Goal: Transaction & Acquisition: Obtain resource

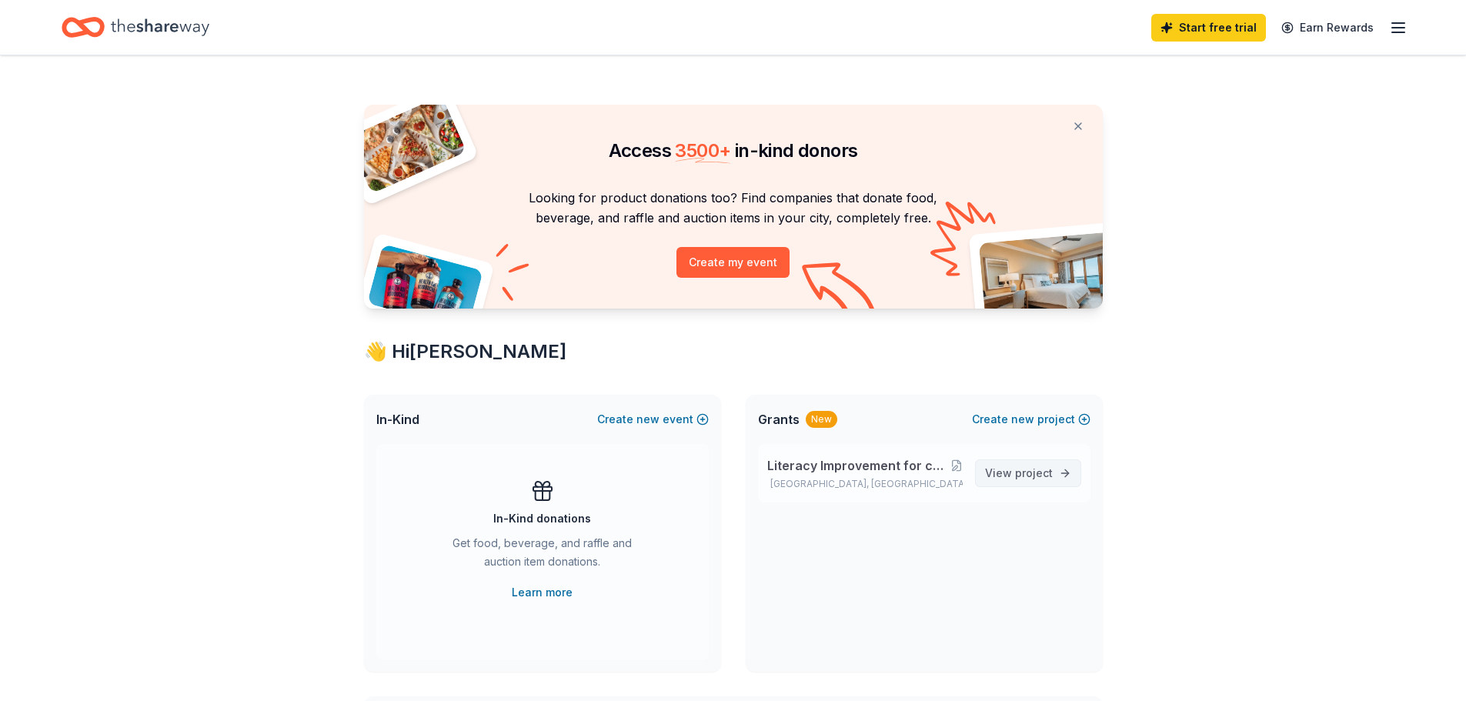
click at [1021, 469] on span "project" at bounding box center [1034, 472] width 38 height 13
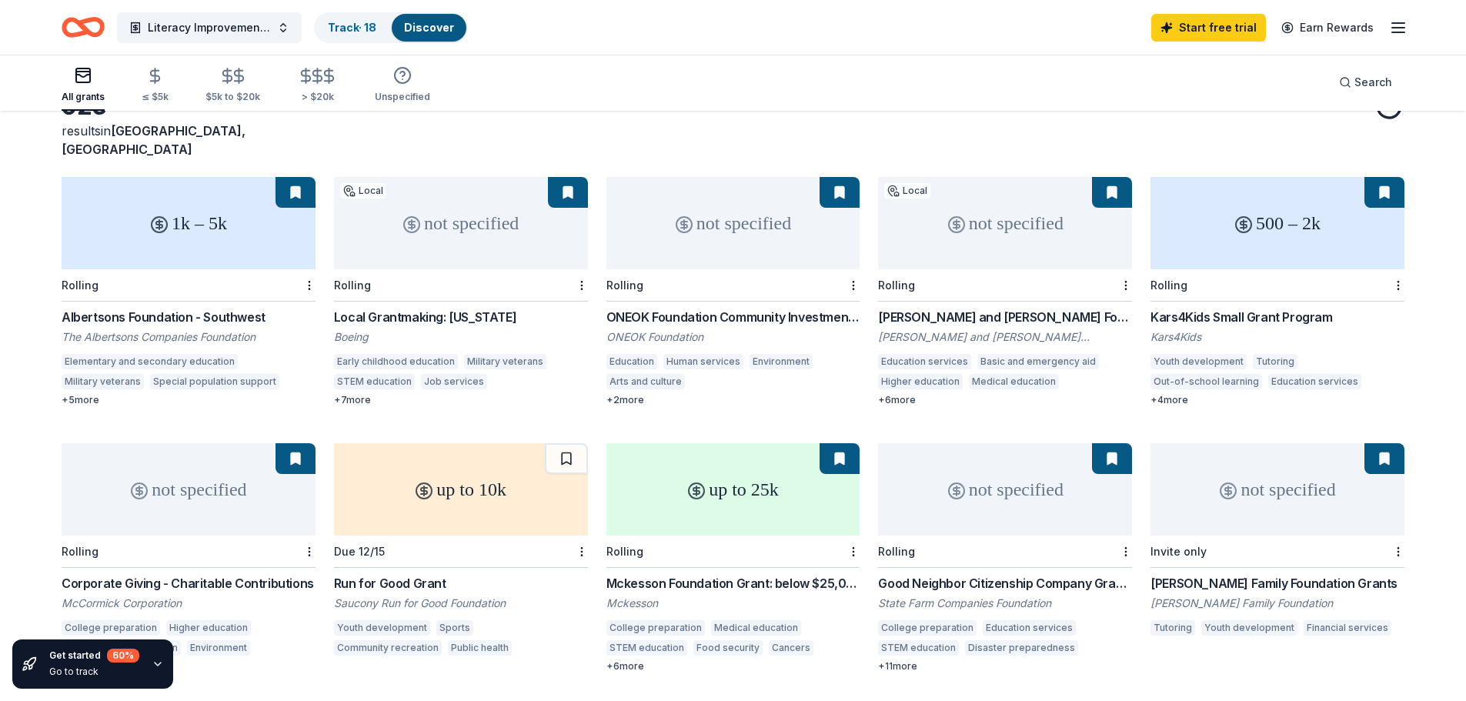
scroll to position [102, 0]
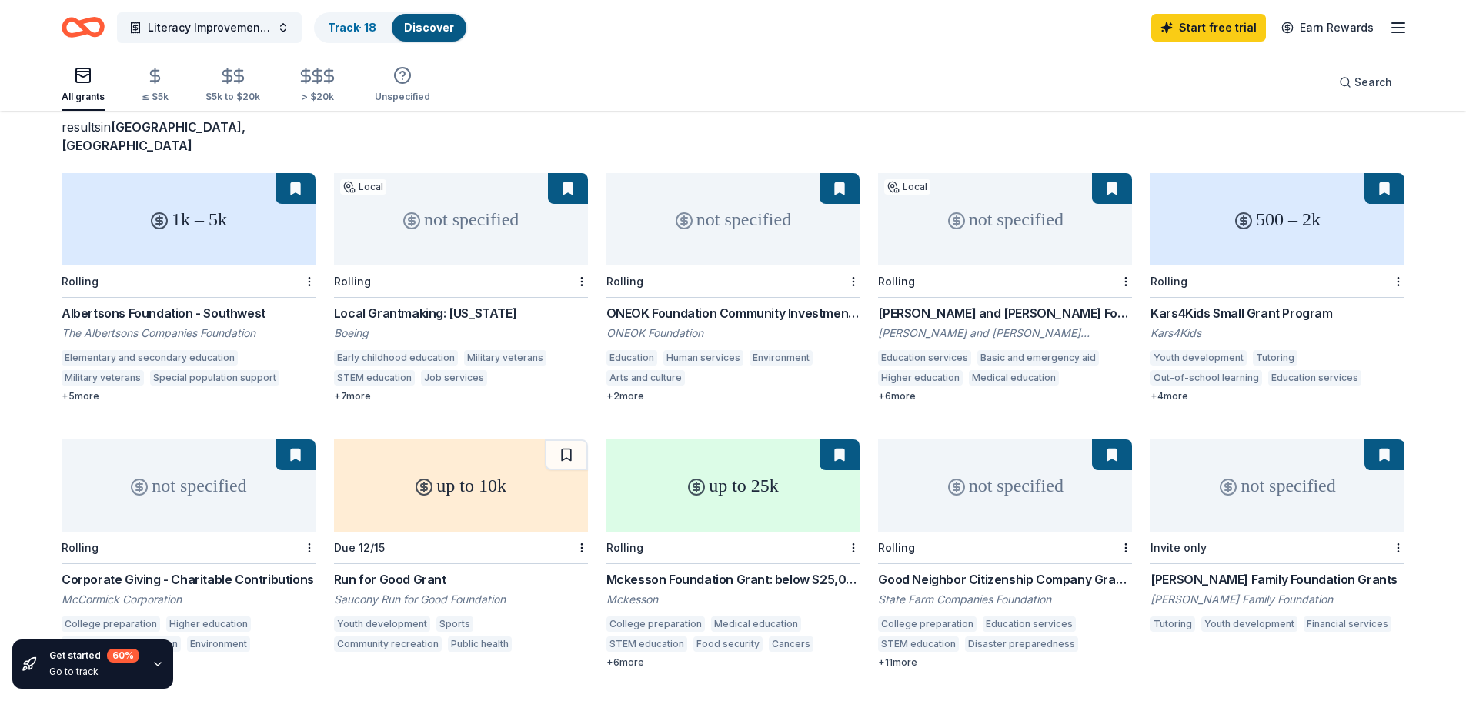
click at [733, 304] on div "ONEOK Foundation Community Investments Grants" at bounding box center [733, 313] width 254 height 18
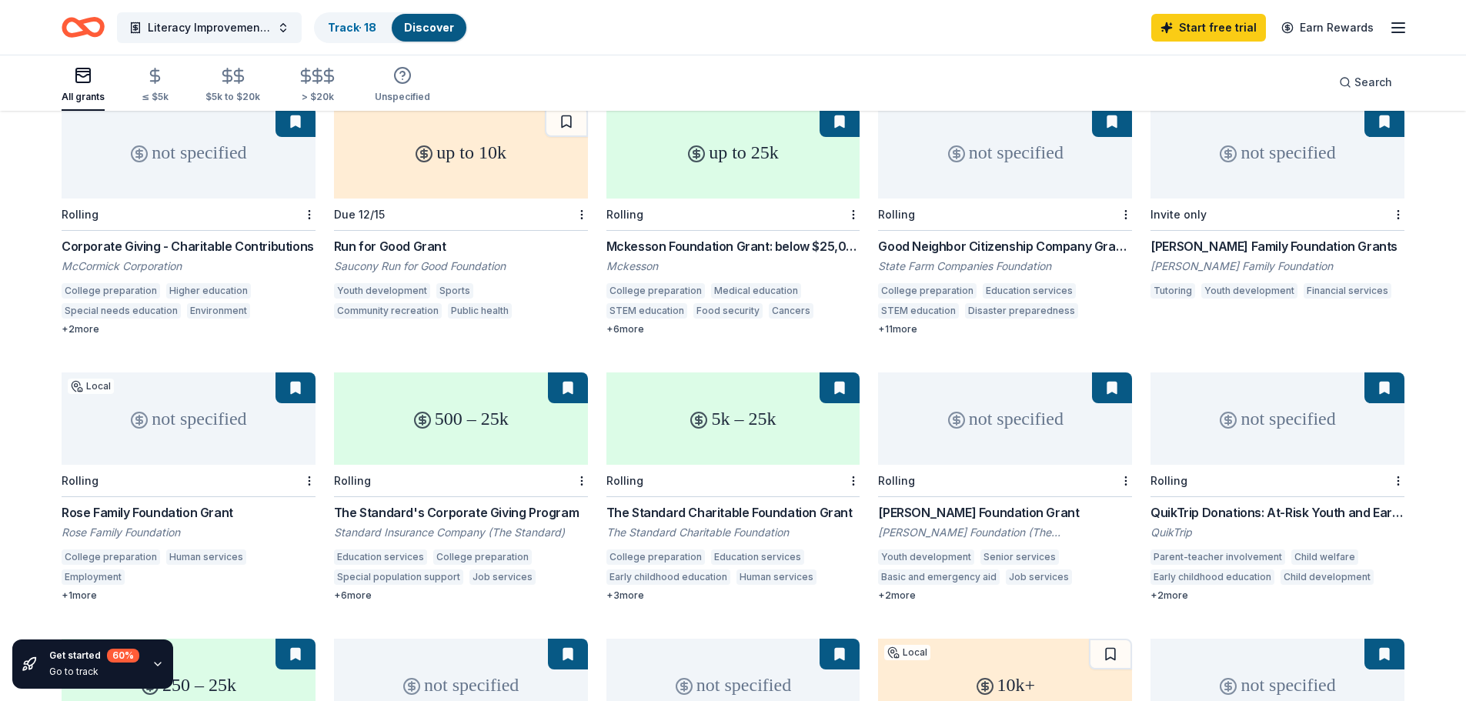
scroll to position [410, 0]
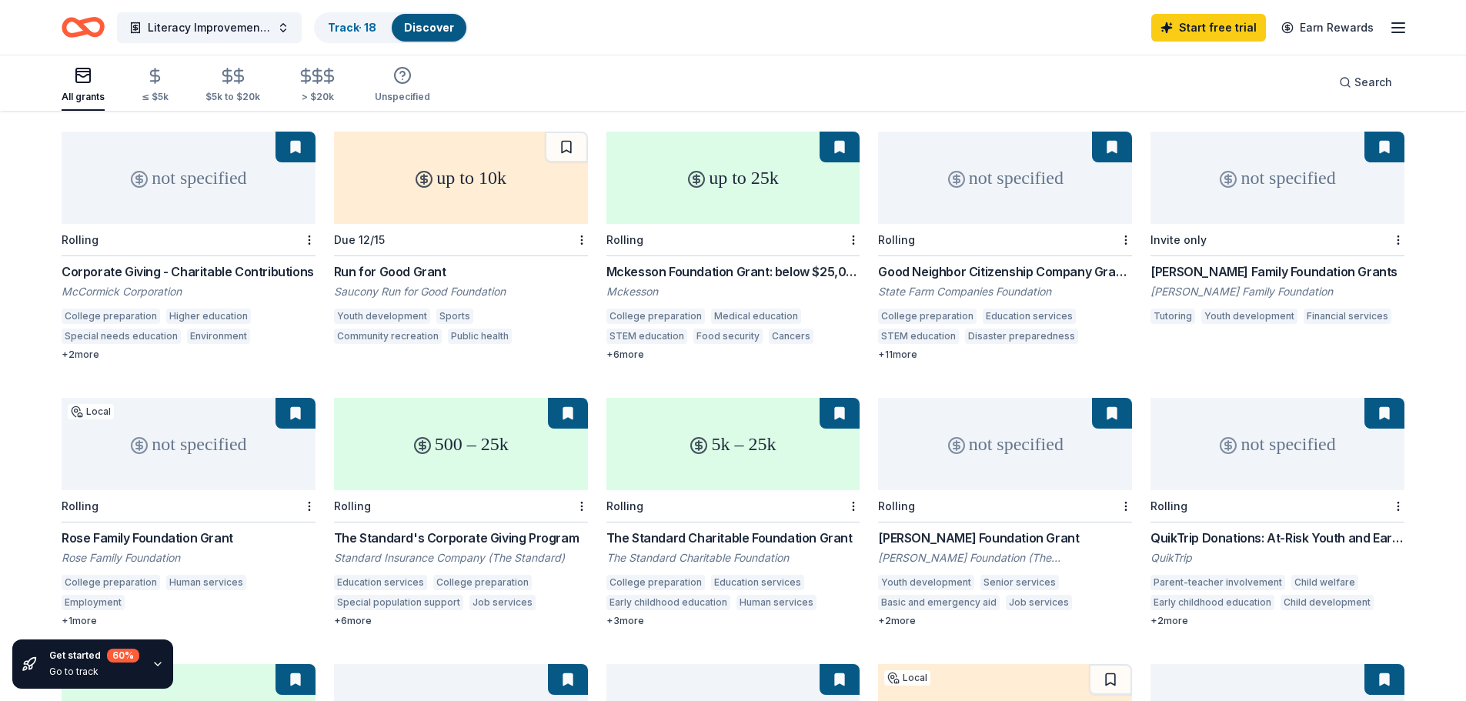
click at [909, 262] on div "Good Neighbor Citizenship Company Grants" at bounding box center [1005, 271] width 254 height 18
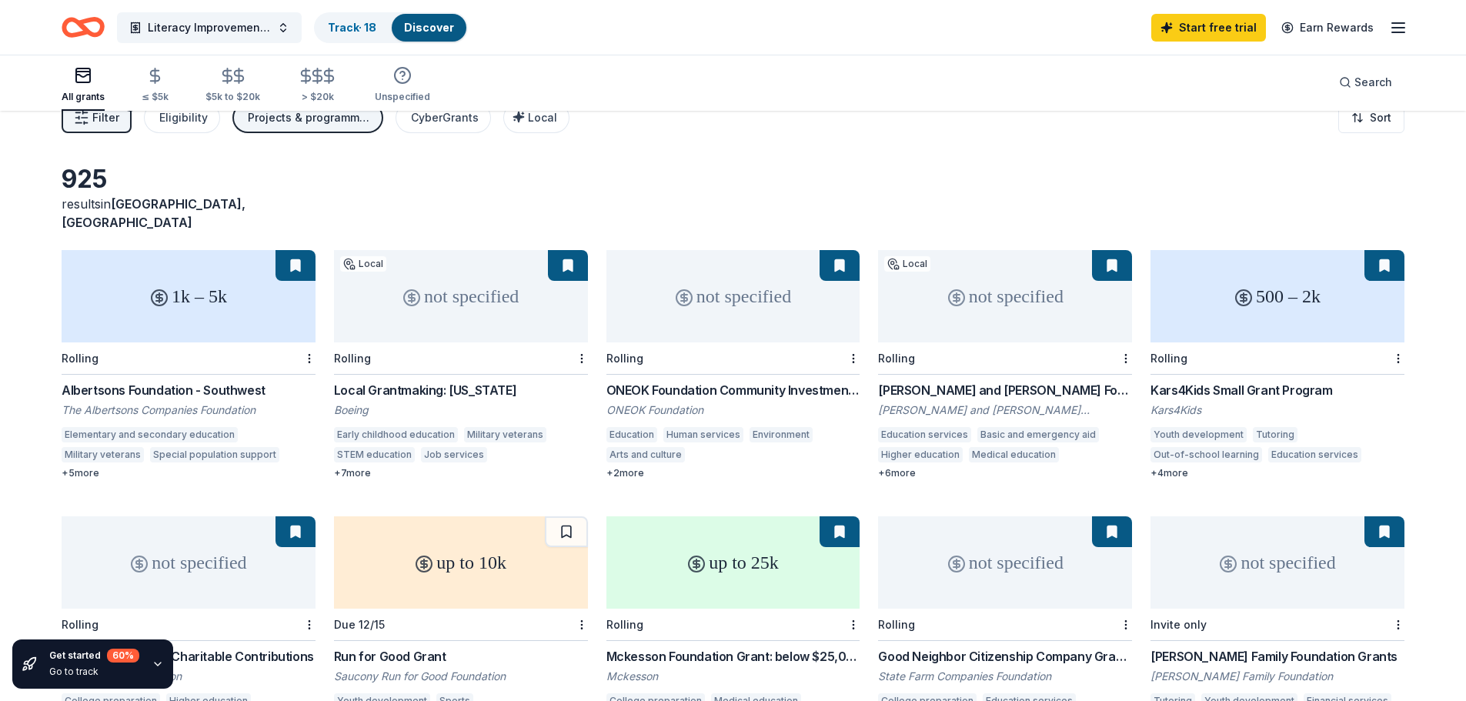
scroll to position [0, 0]
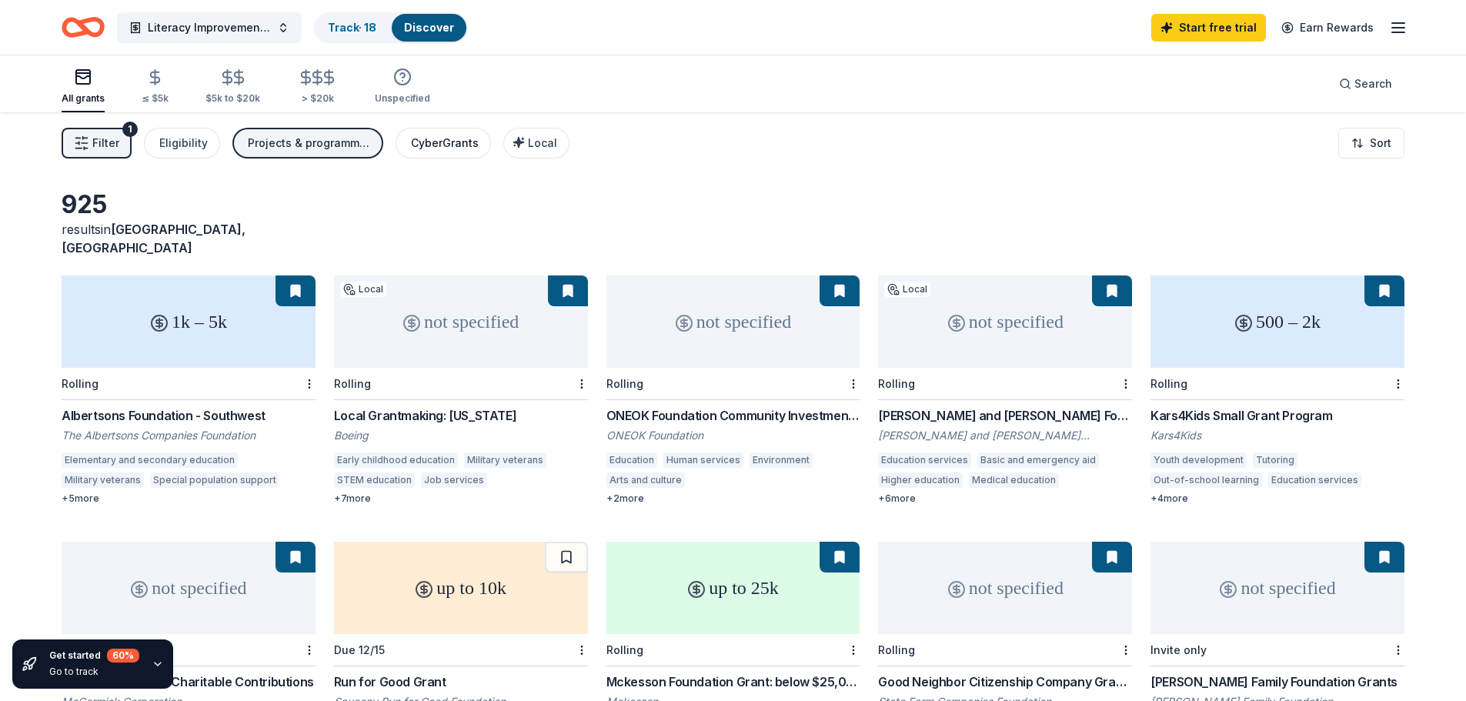
click at [456, 157] on button "CyberGrants" at bounding box center [442, 143] width 95 height 31
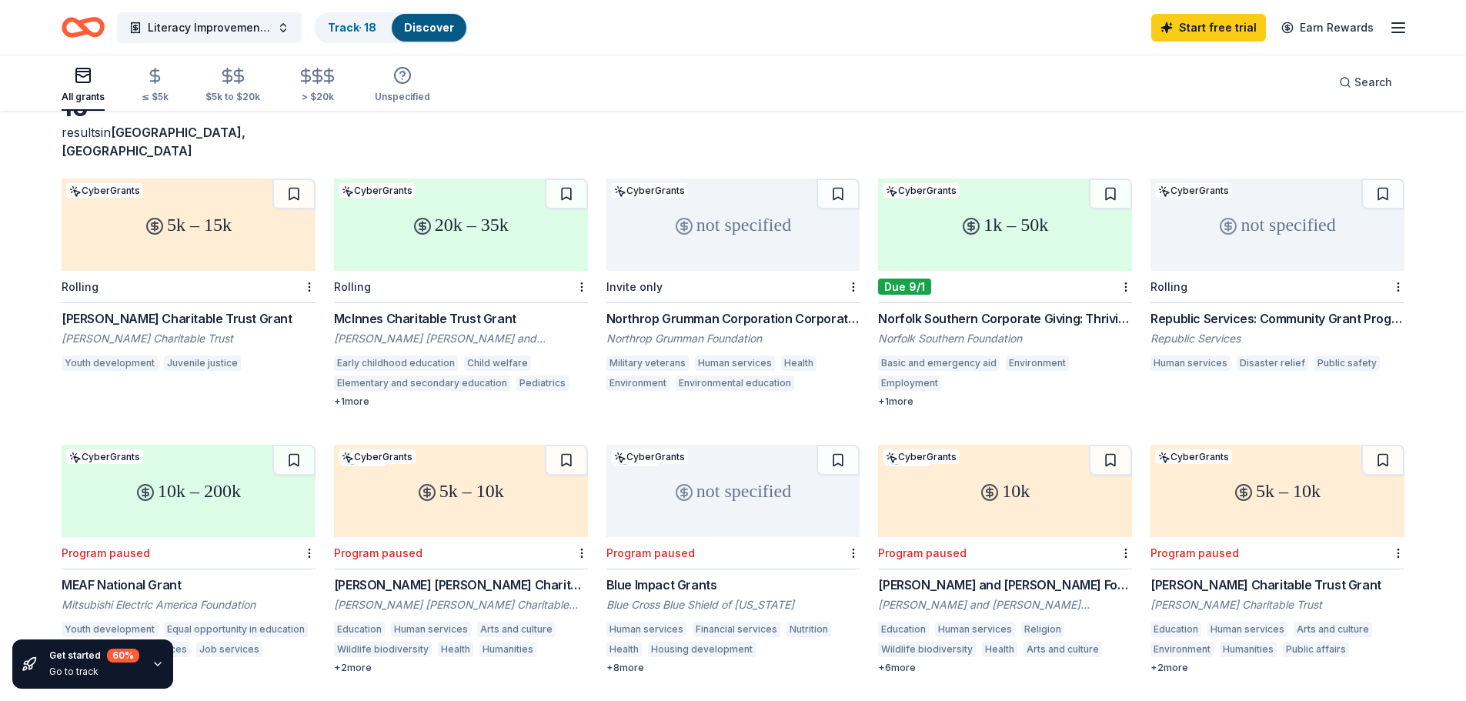
scroll to position [72, 0]
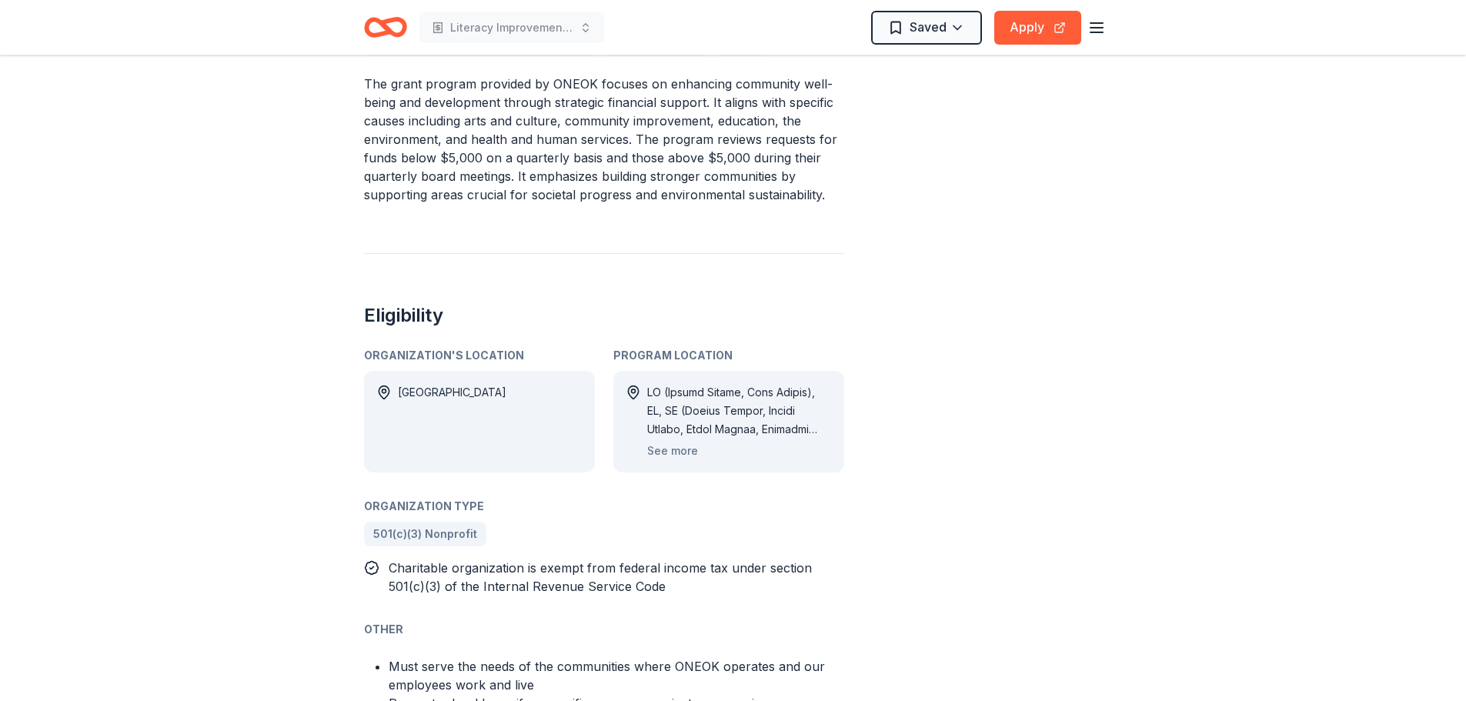
scroll to position [308, 0]
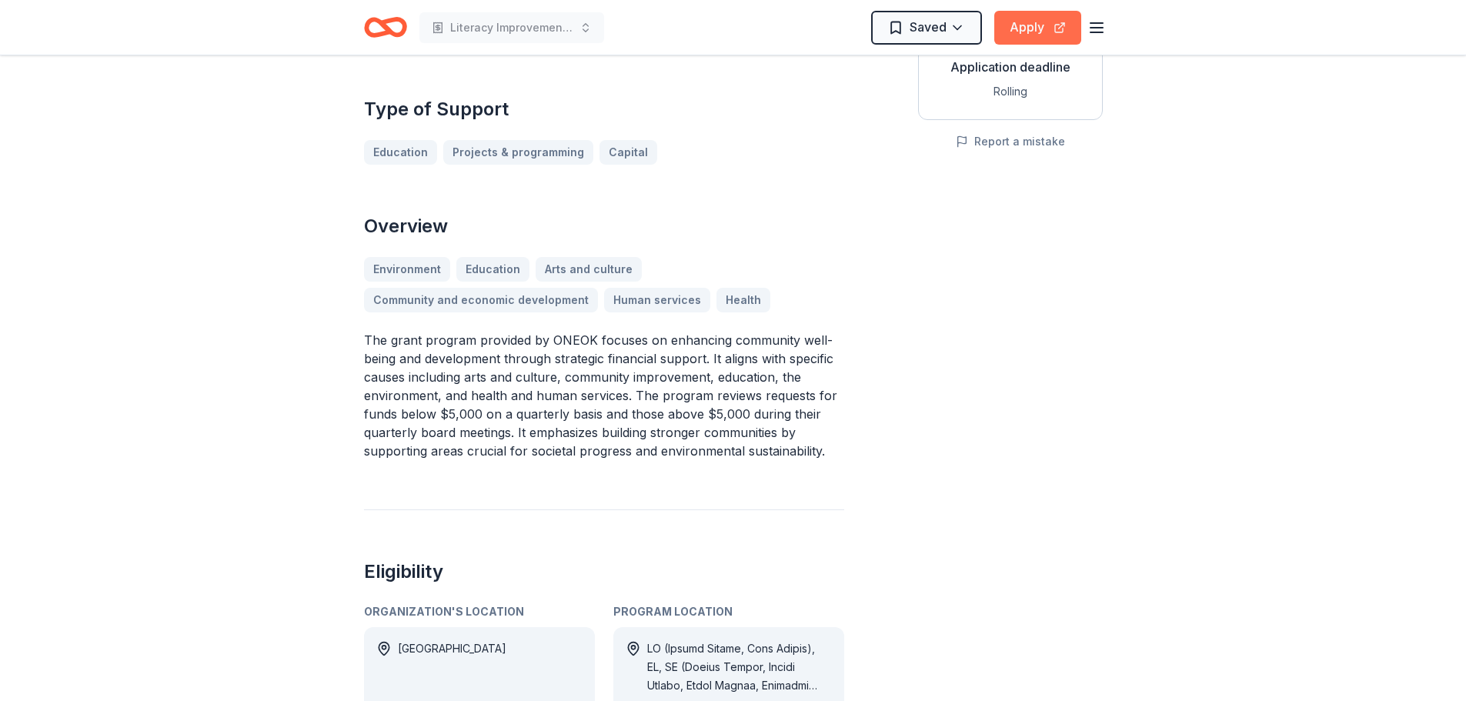
click at [1032, 32] on button "Apply" at bounding box center [1037, 28] width 87 height 34
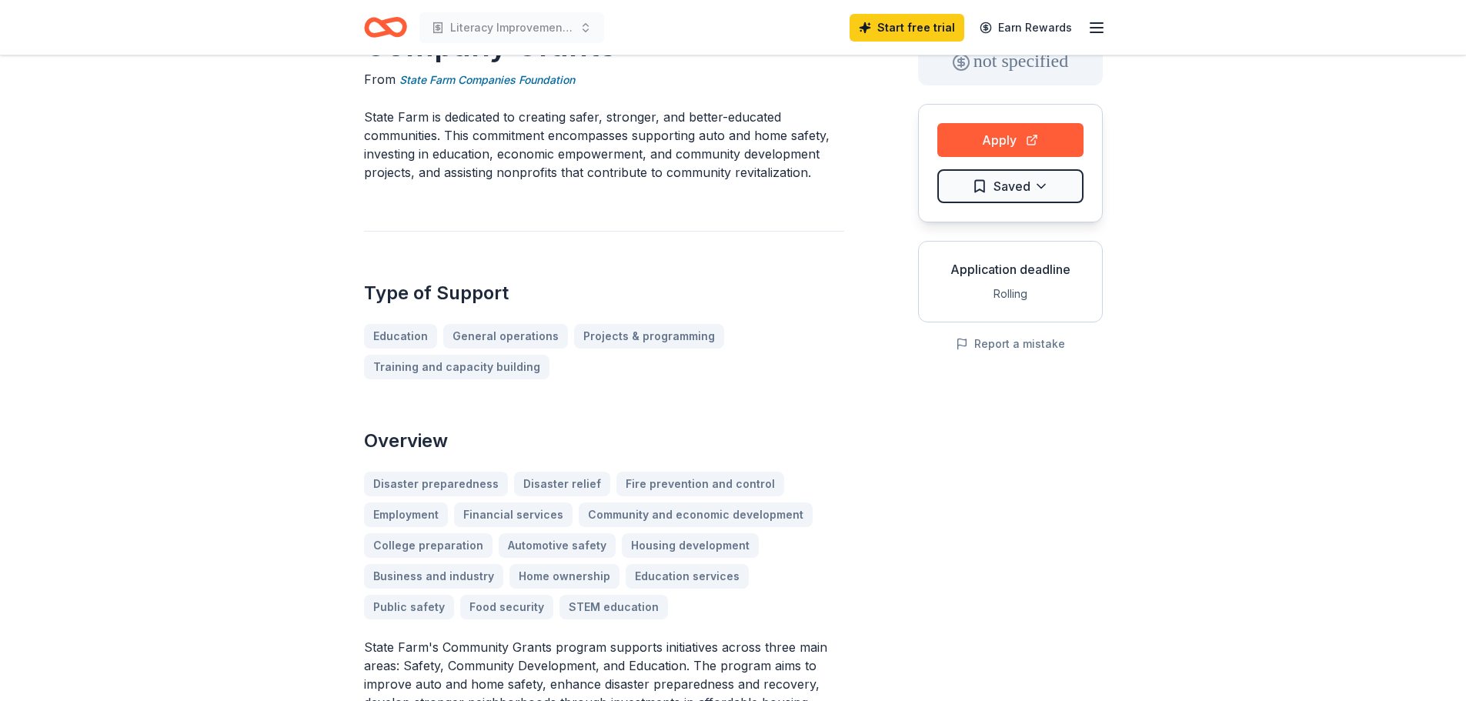
scroll to position [102, 0]
